Goal: Task Accomplishment & Management: Manage account settings

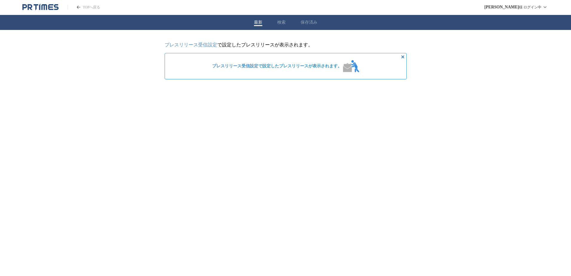
click at [202, 43] on link "プレスリリース受信設定" at bounding box center [191, 44] width 53 height 5
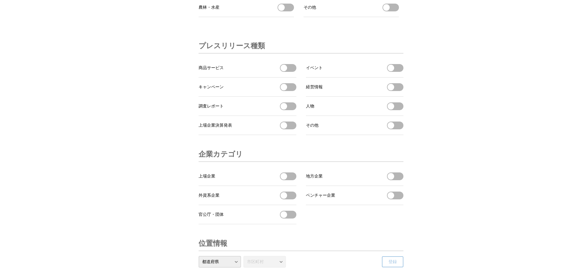
scroll to position [1875, 0]
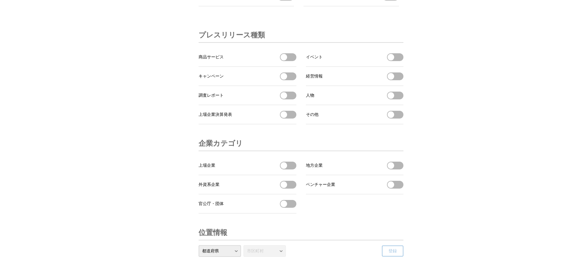
click at [287, 118] on button "上場企業決算発表を受信する" at bounding box center [288, 115] width 16 height 8
click at [295, 118] on button "上場企業決算発表を受信する" at bounding box center [288, 115] width 16 height 8
click at [291, 118] on button "上場企業決算発表を受信する" at bounding box center [288, 115] width 16 height 8
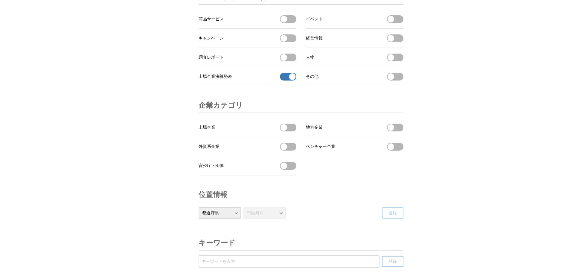
scroll to position [1915, 0]
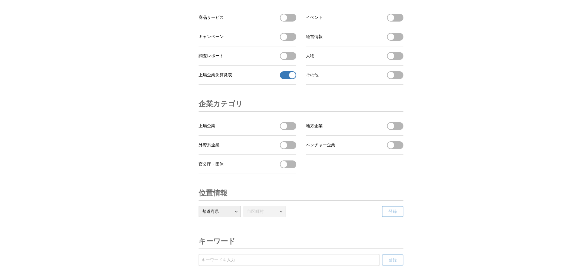
click at [399, 130] on button "地方企業を受信する" at bounding box center [395, 126] width 16 height 8
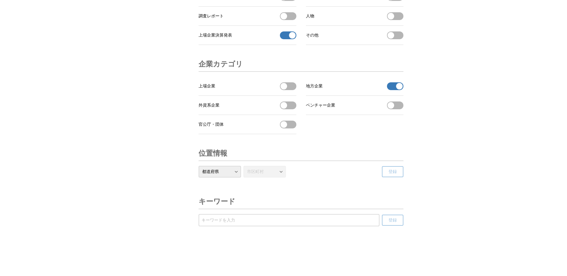
click at [237, 177] on select "都道府県 北海道 青森県 岩手県 宮城県 秋田県 山形県 福島県 茨城県 栃木県 群馬県 埼玉県 千葉県 東京都 神奈川県 新潟県 富山県 石川県 福井県 山…" at bounding box center [220, 172] width 42 height 12
select select "22"
click at [199, 177] on select "都道府県 北海道 青森県 岩手県 宮城県 秋田県 山形県 福島県 茨城県 栃木県 群馬県 埼玉県 千葉県 東京都 神奈川県 新潟県 富山県 石川県 福井県 山…" at bounding box center [220, 172] width 42 height 12
click at [293, 20] on button "調査レポートを受信する" at bounding box center [288, 16] width 16 height 8
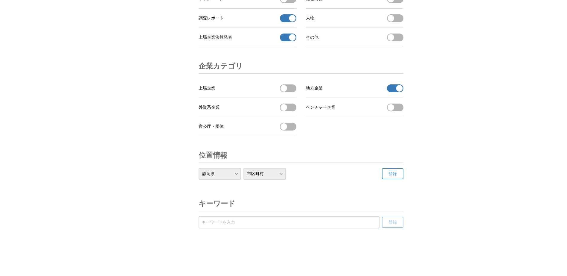
scroll to position [1863, 0]
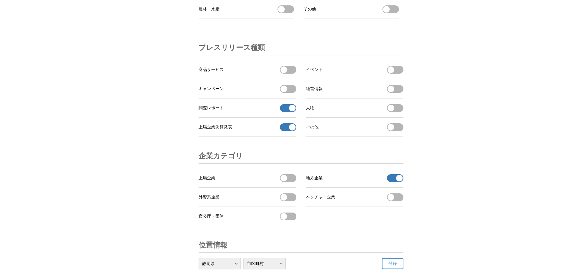
click at [402, 93] on button "経営情報を受信する" at bounding box center [395, 89] width 16 height 8
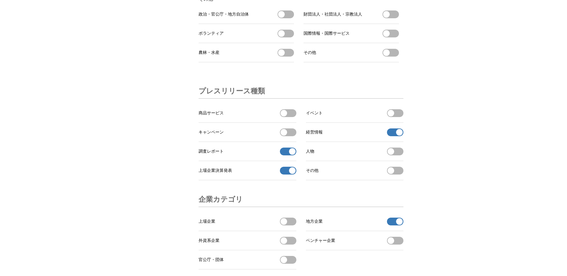
scroll to position [1755, 0]
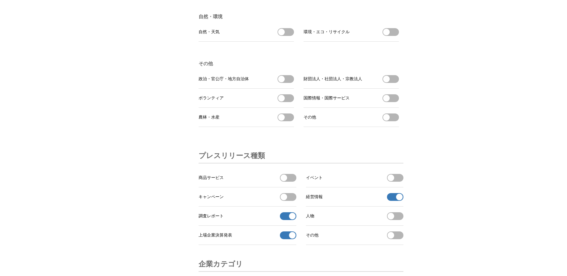
click at [289, 83] on button "政治・官公庁・地方自治体を受信する" at bounding box center [285, 79] width 16 height 8
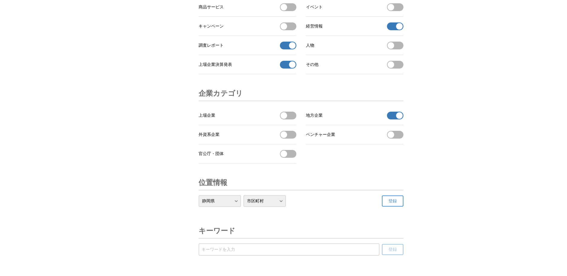
scroll to position [1980, 0]
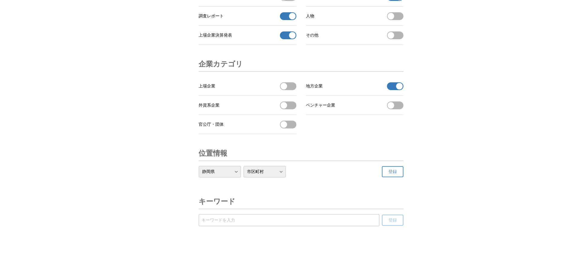
click at [399, 173] on button "登録" at bounding box center [393, 171] width 22 height 11
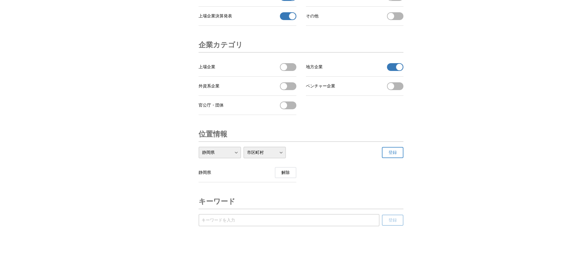
scroll to position [1999, 0]
click at [397, 155] on button "登録" at bounding box center [393, 152] width 22 height 11
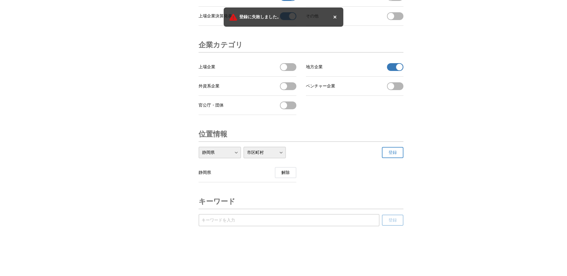
click at [397, 154] on button "登録" at bounding box center [393, 152] width 22 height 11
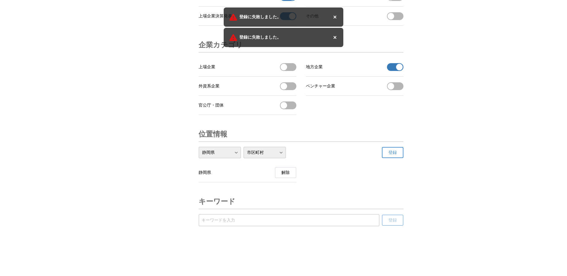
click at [333, 14] on icon "トーストを閉じる" at bounding box center [334, 16] width 7 height 7
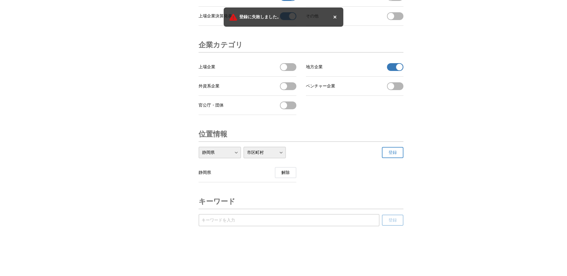
click at [332, 15] on icon "トーストを閉じる" at bounding box center [334, 16] width 7 height 7
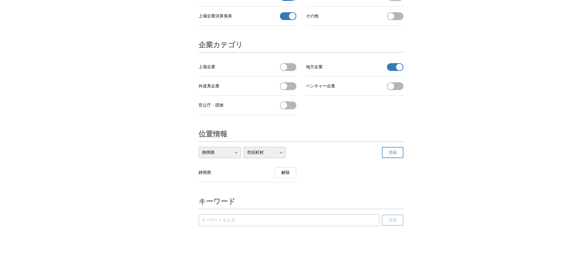
click at [279, 152] on select "市区町村 静岡市 浜松市 天竜区(～R5.12.31) 沼津市 熱海市 三島市 富士宮市 伊東市 島田市 富士市 磐田市 焼津市 掛川市 藤枝市 御殿場市 袋…" at bounding box center [264, 152] width 42 height 12
click at [243, 147] on select "市区町村 静岡市 浜松市 天竜区(～R5.12.31) 沼津市 熱海市 三島市 富士宮市 伊東市 島田市 富士市 磐田市 焼津市 掛川市 藤枝市 御殿場市 袋…" at bounding box center [264, 152] width 42 height 12
click at [389, 152] on span "登録" at bounding box center [392, 152] width 8 height 5
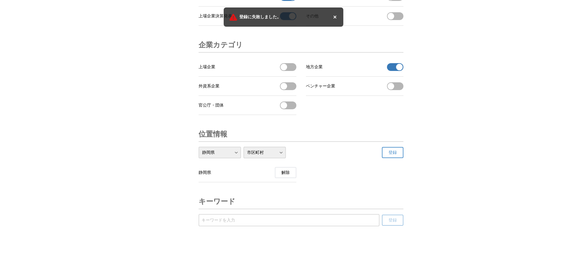
drag, startPoint x: 337, startPoint y: 18, endPoint x: 336, endPoint y: 25, distance: 7.3
click at [337, 18] on icon "トーストを閉じる" at bounding box center [334, 16] width 7 height 7
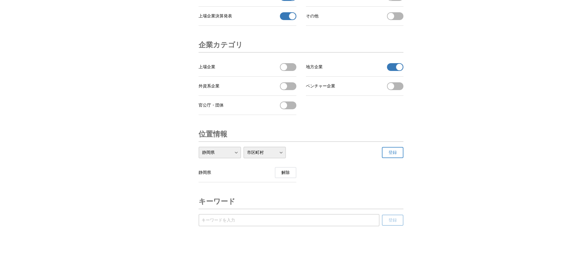
click at [280, 154] on select "市区町村 静岡市 浜松市 天竜区(～R5.12.31) 沼津市 熱海市 三島市 富士宮市 伊東市 島田市 富士市 磐田市 焼津市 掛川市 藤枝市 御殿場市 袋…" at bounding box center [264, 152] width 42 height 12
click at [243, 147] on select "市区町村 静岡市 浜松市 天竜区(～R5.12.31) 沼津市 熱海市 三島市 富士宮市 伊東市 島田市 富士市 磐田市 焼津市 掛川市 藤枝市 御殿場市 袋…" at bounding box center [264, 152] width 42 height 12
click at [393, 151] on span "登録" at bounding box center [392, 152] width 8 height 5
click at [286, 153] on select "市区町村 静岡市 浜松市 天竜区(～R5.12.31) 沼津市 熱海市 三島市 富士宮市 伊東市 島田市 富士市 磐田市 焼津市 掛川市 藤枝市 御殿場市 袋…" at bounding box center [264, 152] width 42 height 12
click at [243, 147] on select "市区町村 静岡市 浜松市 天竜区(～R5.12.31) 沼津市 熱海市 三島市 富士宮市 伊東市 島田市 富士市 磐田市 焼津市 掛川市 藤枝市 御殿場市 袋…" at bounding box center [264, 152] width 42 height 12
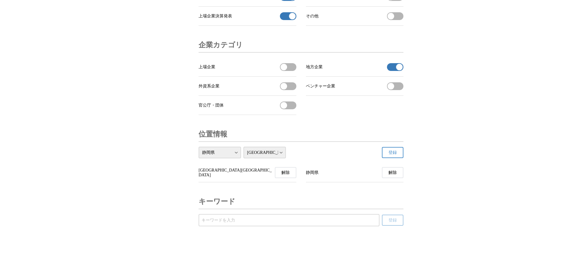
click at [384, 154] on button "登録" at bounding box center [393, 152] width 22 height 11
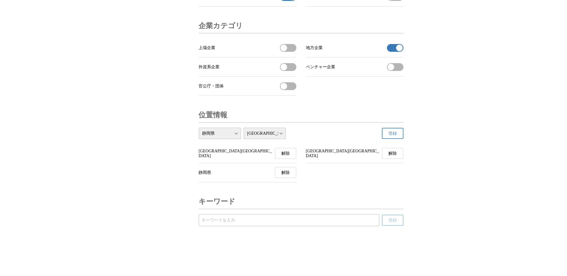
click at [281, 139] on select "市区町村 静岡市 浜松市 天竜区(～R5.12.31) 沼津市 熱海市 三島市 富士宮市 伊東市 島田市 富士市 磐田市 焼津市 掛川市 藤枝市 御殿場市 袋…" at bounding box center [264, 133] width 42 height 12
click at [243, 139] on select "市区町村 静岡市 浜松市 天竜区(～R5.12.31) 沼津市 熱海市 三島市 富士宮市 伊東市 島田市 富士市 磐田市 焼津市 掛川市 藤枝市 御殿場市 袋…" at bounding box center [264, 133] width 42 height 12
click at [398, 139] on button "登録" at bounding box center [393, 133] width 22 height 11
click at [279, 139] on select "市区町村 静岡市 浜松市 天竜区(～R5.12.31) 沼津市 熱海市 三島市 富士宮市 伊東市 島田市 富士市 磐田市 焼津市 掛川市 藤枝市 御殿場市 袋…" at bounding box center [264, 133] width 42 height 12
click at [243, 139] on select "市区町村 静岡市 浜松市 天竜区(～R5.12.31) 沼津市 熱海市 三島市 富士宮市 伊東市 島田市 富士市 磐田市 焼津市 掛川市 藤枝市 御殿場市 袋…" at bounding box center [264, 133] width 42 height 12
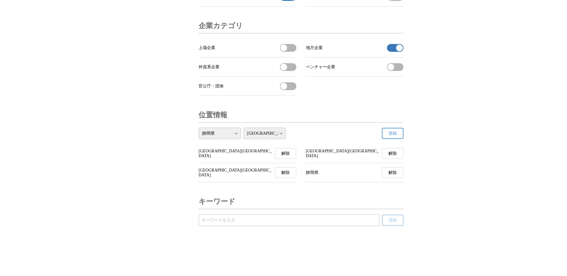
click at [401, 139] on button "登録" at bounding box center [393, 133] width 22 height 11
click at [280, 139] on select "市区町村 静岡市 浜松市 天竜区(～R5.12.31) 沼津市 熱海市 三島市 富士宮市 伊東市 島田市 富士市 磐田市 焼津市 掛川市 藤枝市 御殿場市 袋…" at bounding box center [264, 133] width 42 height 12
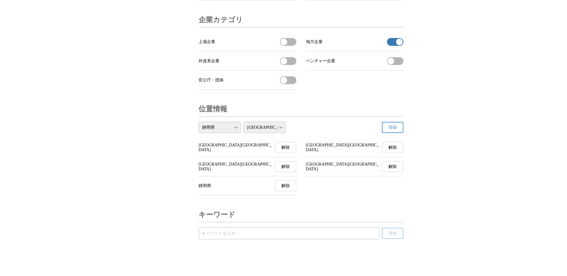
click at [243, 133] on select "市区町村 静岡市 浜松市 天竜区(～R5.12.31) 沼津市 熱海市 三島市 富士宮市 伊東市 島田市 富士市 磐田市 焼津市 掛川市 藤枝市 御殿場市 袋…" at bounding box center [264, 127] width 42 height 12
click at [396, 130] on span "登録" at bounding box center [392, 127] width 8 height 5
click at [280, 133] on select "市区町村 静岡市 浜松市 天竜区(～R5.12.31) 沼津市 熱海市 三島市 富士宮市 伊東市 島田市 富士市 磐田市 焼津市 掛川市 藤枝市 御殿場市 袋…" at bounding box center [264, 127] width 42 height 12
select select "22210"
click at [243, 133] on select "市区町村 静岡市 浜松市 天竜区(～R5.12.31) 沼津市 熱海市 三島市 富士宮市 伊東市 島田市 富士市 磐田市 焼津市 掛川市 藤枝市 御殿場市 袋…" at bounding box center [264, 127] width 42 height 12
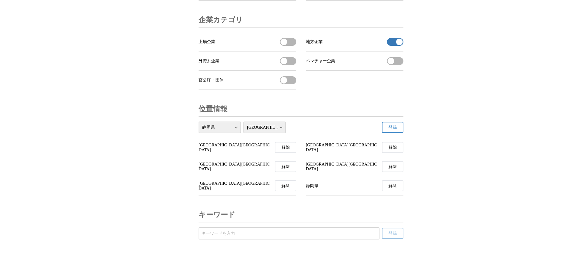
click at [394, 130] on span "登録" at bounding box center [392, 127] width 8 height 5
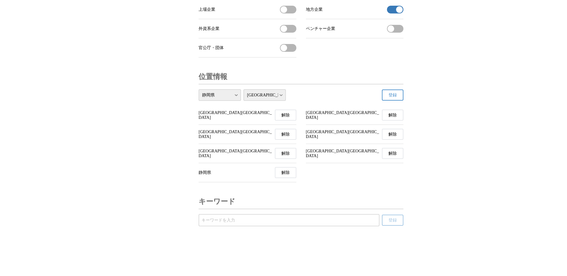
scroll to position [2040, 0]
click at [281, 101] on select "市区町村 静岡市 浜松市 天竜区(～R5.12.31) 沼津市 熱海市 三島市 富士宮市 伊東市 島田市 富士市 磐田市 焼津市 掛川市 藤枝市 御殿場市 袋…" at bounding box center [264, 95] width 42 height 12
click at [243, 101] on select "市区町村 静岡市 浜松市 天竜区(～R5.12.31) 沼津市 熱海市 三島市 富士宮市 伊東市 島田市 富士市 磐田市 焼津市 掛川市 藤枝市 御殿場市 袋…" at bounding box center [264, 95] width 42 height 12
click at [401, 100] on button "登録" at bounding box center [393, 94] width 22 height 11
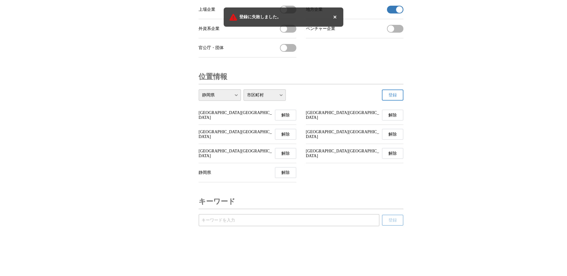
drag, startPoint x: 336, startPoint y: 18, endPoint x: 332, endPoint y: 30, distance: 13.5
click at [336, 18] on icon "トーストを閉じる" at bounding box center [334, 17] width 3 height 3
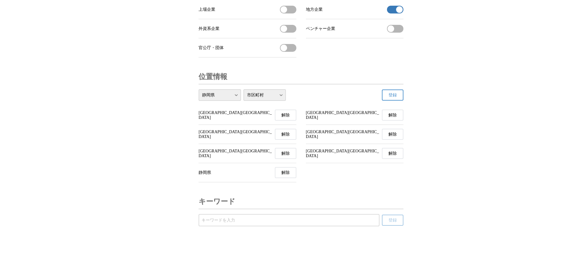
click at [274, 101] on select "市区町村 静岡市 浜松市 天竜区(～R5.12.31) 沼津市 熱海市 三島市 富士宮市 伊東市 島田市 富士市 磐田市 焼津市 掛川市 藤枝市 御殿場市 袋…" at bounding box center [264, 95] width 42 height 12
click at [243, 101] on select "市区町村 静岡市 浜松市 天竜区(～R5.12.31) 沼津市 熱海市 三島市 富士宮市 伊東市 島田市 富士市 磐田市 焼津市 掛川市 藤枝市 御殿場市 袋…" at bounding box center [264, 95] width 42 height 12
click at [390, 98] on span "登録" at bounding box center [392, 94] width 8 height 5
click at [280, 101] on select "市区町村 静岡市 浜松市 天竜区(～R5.12.31) 沼津市 熱海市 三島市 富士宮市 伊東市 島田市 富士市 磐田市 焼津市 掛川市 藤枝市 御殿場市 袋…" at bounding box center [264, 95] width 42 height 12
select select "22214"
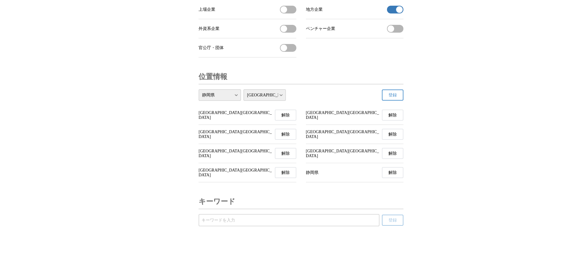
click at [243, 101] on select "市区町村 静岡市 浜松市 天竜区(～R5.12.31) 沼津市 熱海市 三島市 富士宮市 伊東市 島田市 富士市 磐田市 焼津市 掛川市 藤枝市 御殿場市 袋…" at bounding box center [264, 95] width 42 height 12
click at [393, 98] on span "登録" at bounding box center [392, 94] width 8 height 5
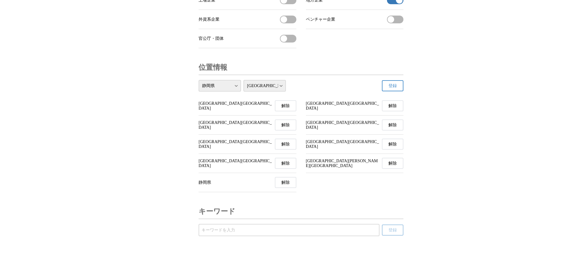
click at [281, 91] on select "市区町村 静岡市 浜松市 天竜区(～R5.12.31) 沼津市 熱海市 三島市 富士宮市 伊東市 島田市 富士市 磐田市 焼津市 掛川市 藤枝市 御殿場市 袋…" at bounding box center [264, 86] width 42 height 12
click at [401, 91] on button "登録" at bounding box center [393, 85] width 22 height 11
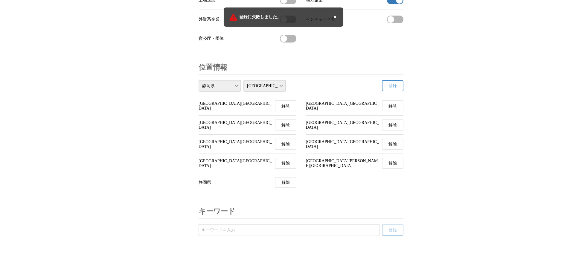
click at [332, 16] on icon "トーストを閉じる" at bounding box center [334, 16] width 7 height 7
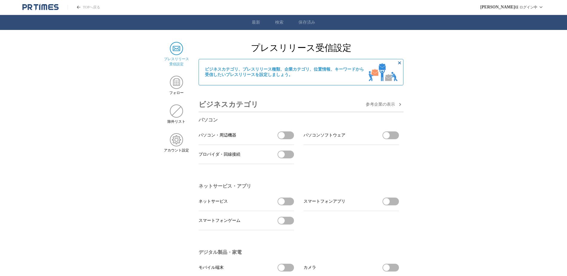
click at [259, 20] on link "最新" at bounding box center [256, 22] width 8 height 5
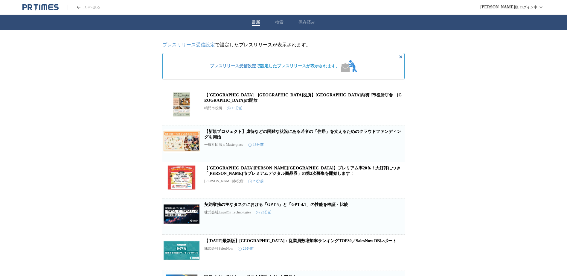
click at [400, 58] on icon "非表示にする" at bounding box center [400, 56] width 3 height 3
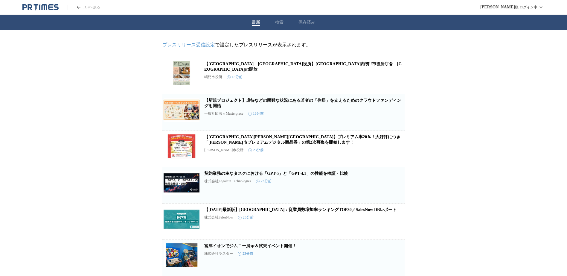
click at [187, 44] on link "プレスリリース受信設定" at bounding box center [188, 44] width 53 height 5
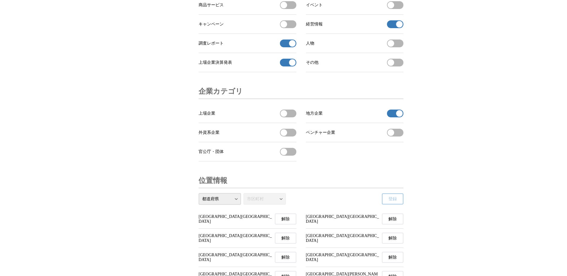
scroll to position [1921, 0]
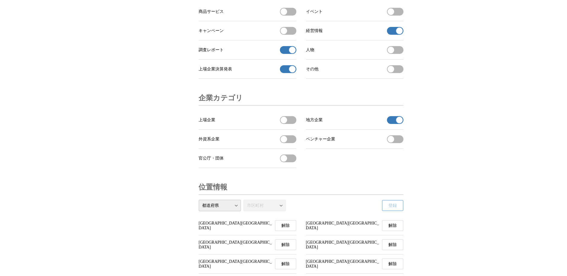
click at [291, 124] on button "上場企業を受信する" at bounding box center [288, 120] width 16 height 8
click at [293, 143] on button "外資系企業を受信する" at bounding box center [288, 139] width 16 height 8
click at [396, 143] on button "ベンチャー企業を受信する" at bounding box center [395, 139] width 16 height 8
click at [289, 162] on button "官公庁・団体を受信する" at bounding box center [288, 158] width 16 height 8
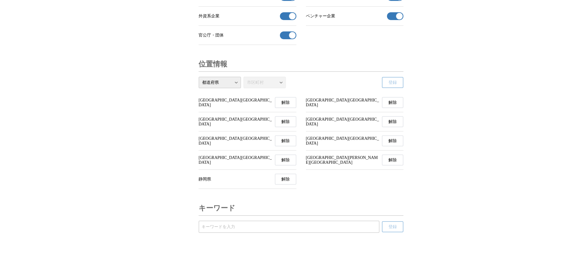
scroll to position [2075, 0]
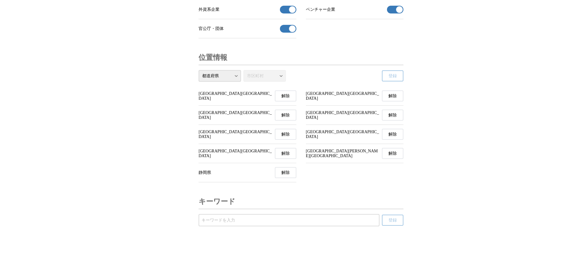
click at [245, 221] on input "受信するキーワードを登録する" at bounding box center [289, 220] width 175 height 7
type input "静岡県"
click at [398, 221] on button "登録" at bounding box center [393, 219] width 22 height 11
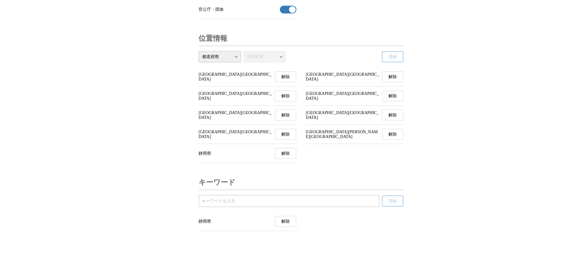
click at [302, 204] on input "受信するキーワードを登録する" at bounding box center [289, 201] width 175 height 7
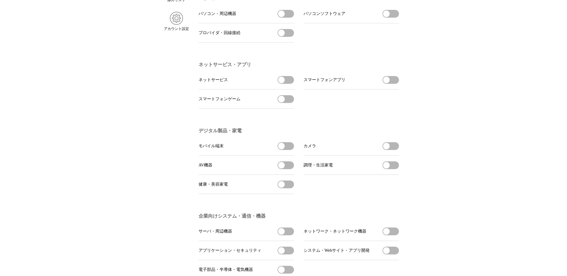
scroll to position [0, 0]
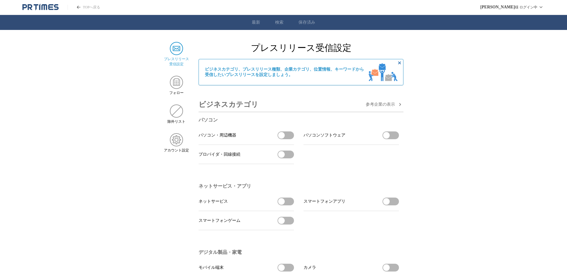
click at [52, 7] on icon "PR TIMESのトップページはこちら" at bounding box center [50, 7] width 5 height 6
click at [100, 7] on link "TOPへ戻る" at bounding box center [84, 7] width 33 height 5
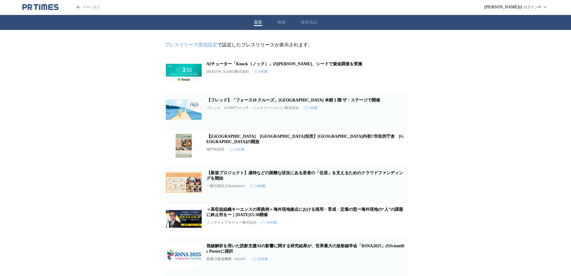
click at [278, 25] on button "検索" at bounding box center [281, 22] width 8 height 5
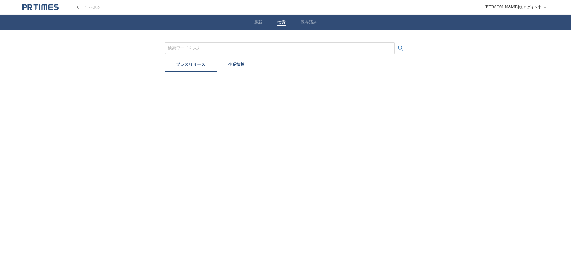
click at [225, 51] on input "プレスリリースおよび企業を検索する" at bounding box center [280, 48] width 224 height 7
type input "イカイ"
click at [395, 42] on button "検索する" at bounding box center [401, 48] width 12 height 12
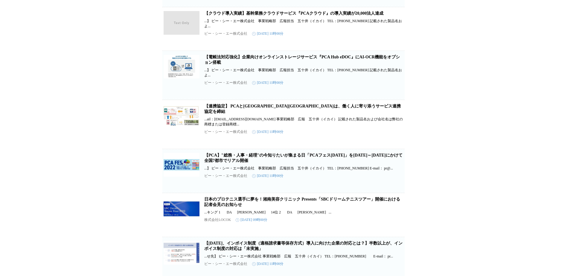
scroll to position [310, 0]
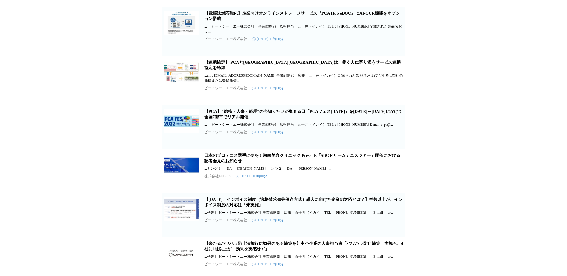
click at [234, 153] on link "日本のプロテニス選手に夢を！湘南美容クリニック Presents「SBCドリームテニスツアー」開催における記者会見のお知らせ" at bounding box center [302, 158] width 196 height 10
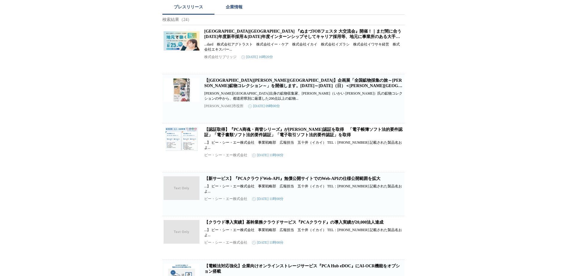
scroll to position [0, 0]
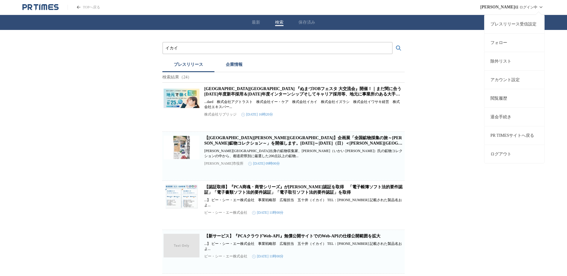
click at [504, 8] on span "[PERSON_NAME]" at bounding box center [497, 7] width 35 height 5
click at [501, 23] on link "プレスリリース受信設定" at bounding box center [514, 24] width 60 height 19
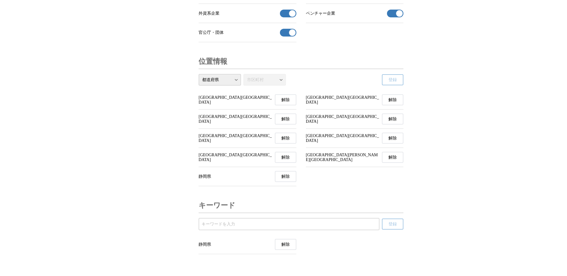
scroll to position [2095, 0]
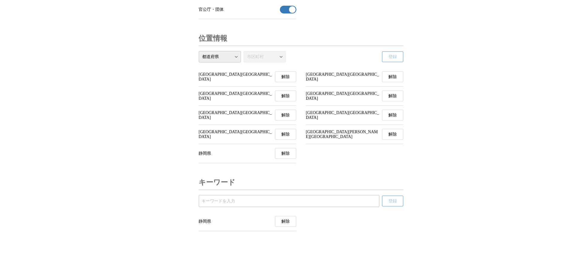
click at [224, 199] on input "受信するキーワードを登録する" at bounding box center [289, 201] width 175 height 7
type input "イカイ"
click at [396, 201] on span "登録" at bounding box center [392, 200] width 8 height 5
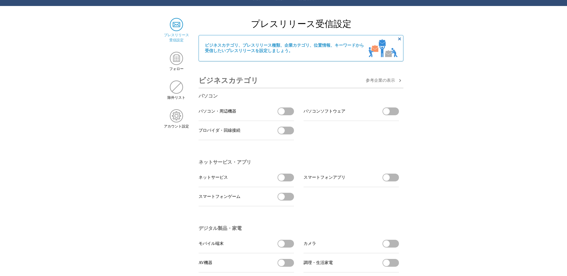
scroll to position [0, 0]
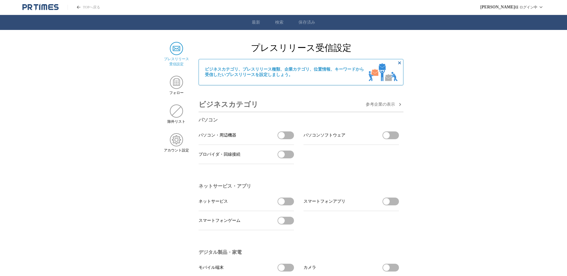
click at [254, 22] on link "最新" at bounding box center [256, 22] width 8 height 5
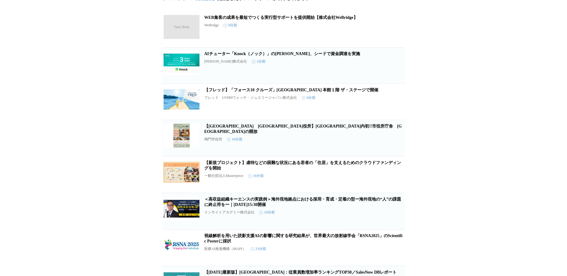
scroll to position [248, 0]
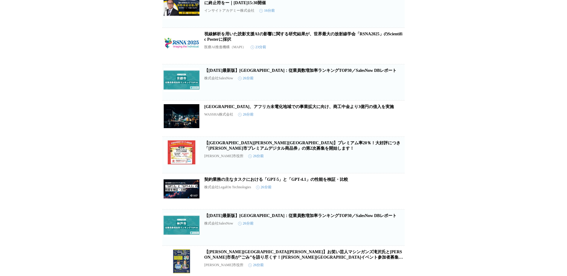
click at [294, 109] on link "WASSHA、アフリカ未電化地域での事業拡大に向け、商工中金より3億円の借入を実施" at bounding box center [299, 106] width 190 height 4
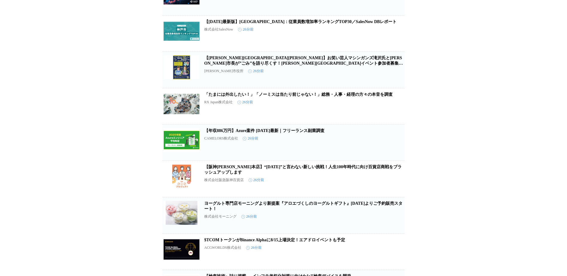
scroll to position [405, 0]
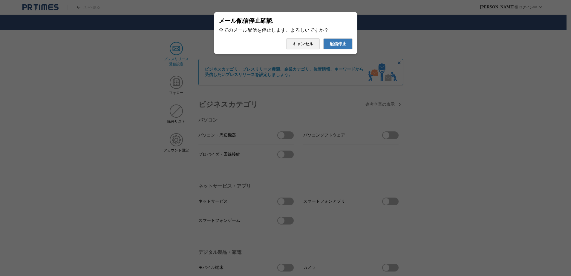
click at [336, 49] on button "配信停止" at bounding box center [337, 43] width 29 height 11
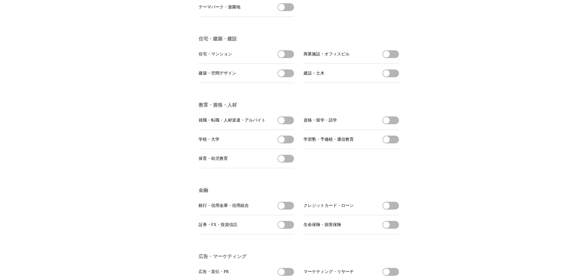
scroll to position [1131, 0]
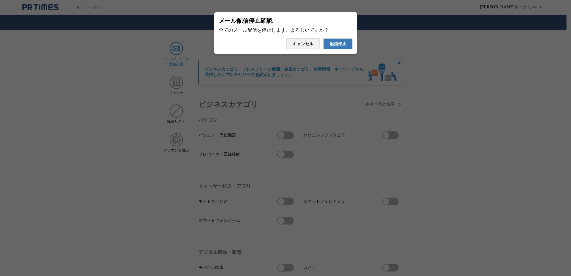
click at [344, 47] on span "配信停止" at bounding box center [338, 43] width 17 height 5
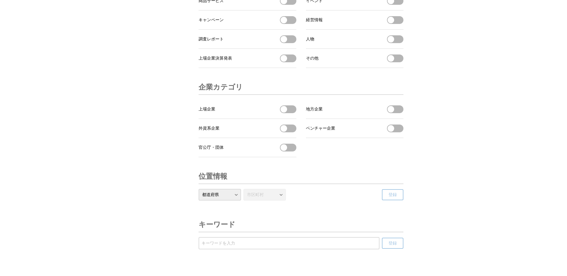
scroll to position [1931, 0]
click at [291, 152] on button "官公庁・団体を受信する" at bounding box center [288, 148] width 16 height 8
click at [240, 201] on select "都道府県 北海道 青森県 岩手県 宮城県 秋田県 山形県 福島県 茨城県 栃木県 群馬県 埼玉県 千葉県 東京都 神奈川県 新潟県 富山県 石川県 福井県 山…" at bounding box center [220, 196] width 42 height 12
select select "22"
click at [199, 201] on select "都道府県 北海道 青森県 岩手県 宮城県 秋田県 山形県 福島県 茨城県 栃木県 群馬県 埼玉県 千葉県 東京都 神奈川県 新潟県 富山県 石川県 福井県 山…" at bounding box center [220, 196] width 42 height 12
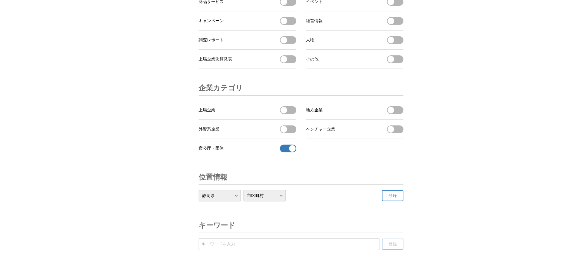
click at [398, 201] on button "登録" at bounding box center [393, 195] width 22 height 11
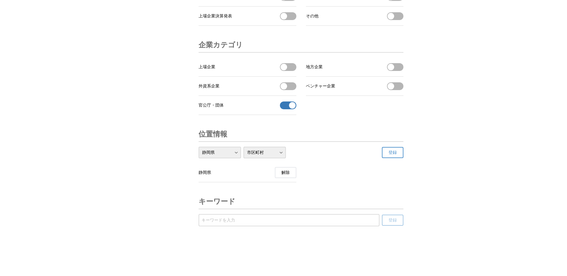
scroll to position [1999, 0]
click at [230, 217] on input "受信するキーワードを登録する" at bounding box center [289, 220] width 175 height 7
type input "静岡市"
click at [390, 224] on button "登録" at bounding box center [393, 219] width 22 height 11
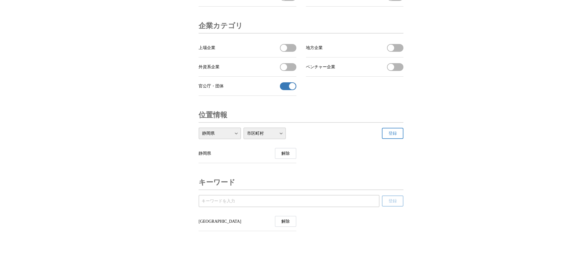
scroll to position [2018, 0]
click at [353, 202] on input "受信するキーワードを登録する" at bounding box center [289, 201] width 175 height 7
type input "浜松市"
click at [395, 202] on span "登録" at bounding box center [392, 200] width 8 height 5
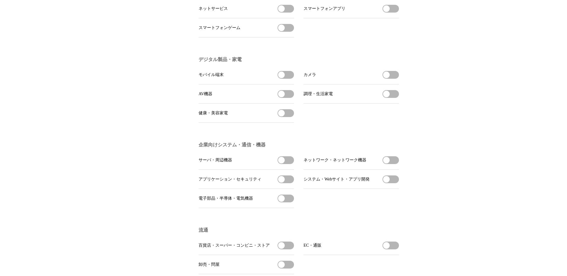
scroll to position [0, 0]
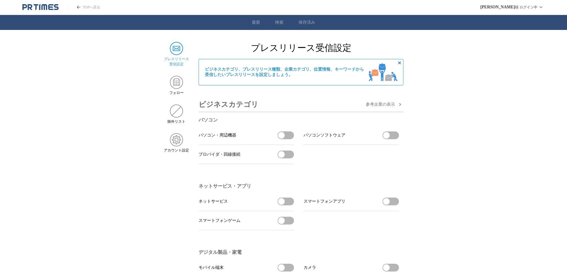
click at [309, 25] on ul "最新 検索 保存済み" at bounding box center [283, 22] width 567 height 15
click at [308, 22] on link "保存済み" at bounding box center [306, 22] width 17 height 5
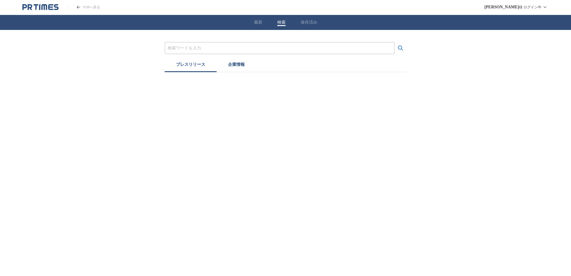
click at [282, 25] on button "検索" at bounding box center [281, 22] width 8 height 5
click at [259, 22] on button "最新" at bounding box center [258, 22] width 8 height 5
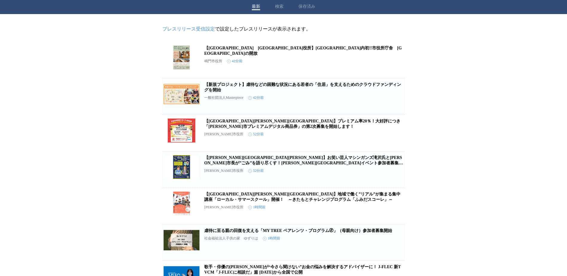
scroll to position [197, 0]
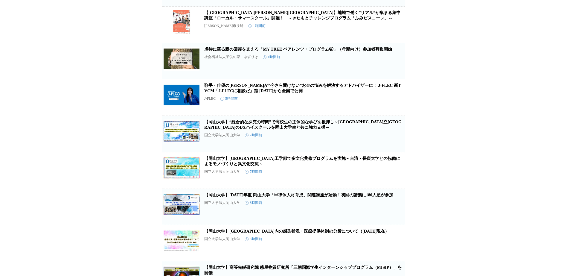
click at [247, 93] on link "歌手・俳優の[PERSON_NAME]が“今さら聞けない”お金の悩みを解決するアドバイザーに！ J-FLEC 新TVCM「J-FLECに相談だ」篇 [DATE…" at bounding box center [302, 88] width 196 height 10
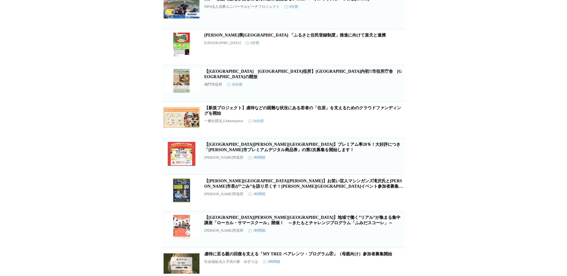
scroll to position [0, 0]
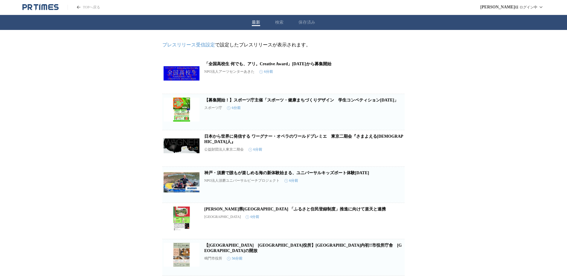
click at [95, 5] on link "TOPへ戻る" at bounding box center [84, 7] width 33 height 5
